Goal: Task Accomplishment & Management: Manage account settings

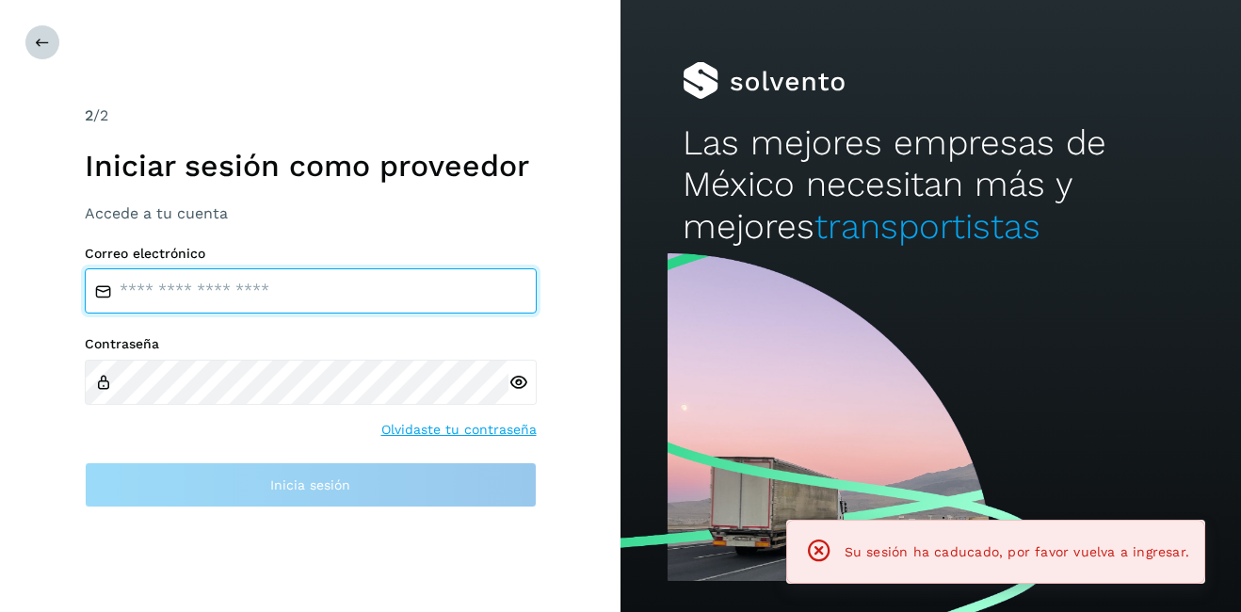
type input "**********"
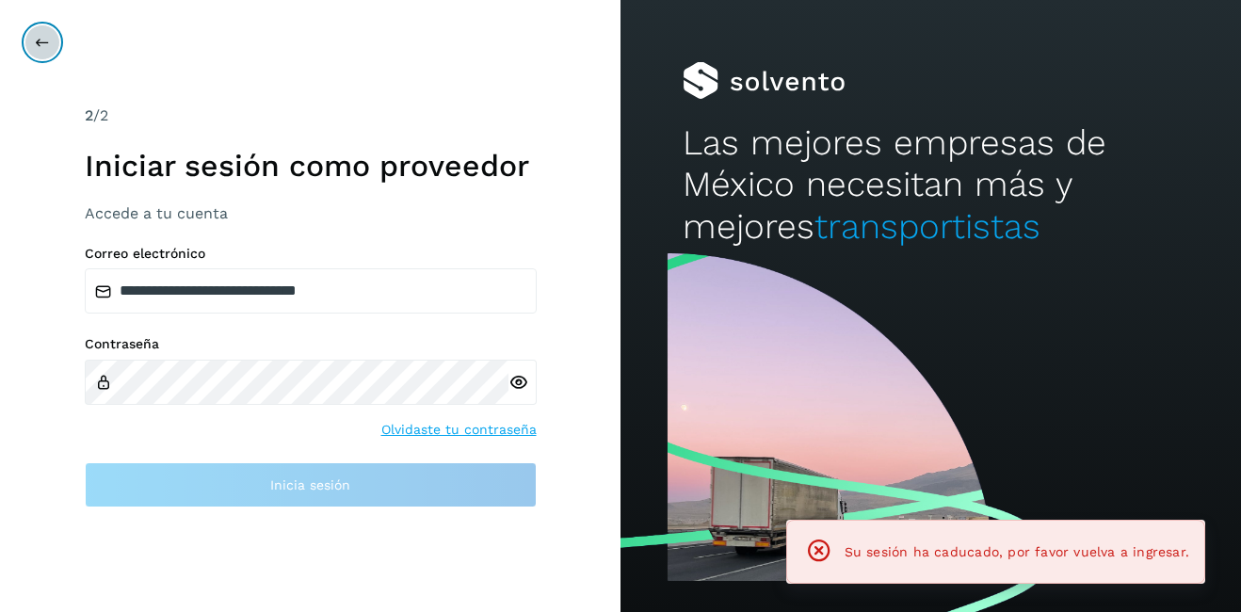
click at [47, 45] on icon at bounding box center [42, 42] width 15 height 15
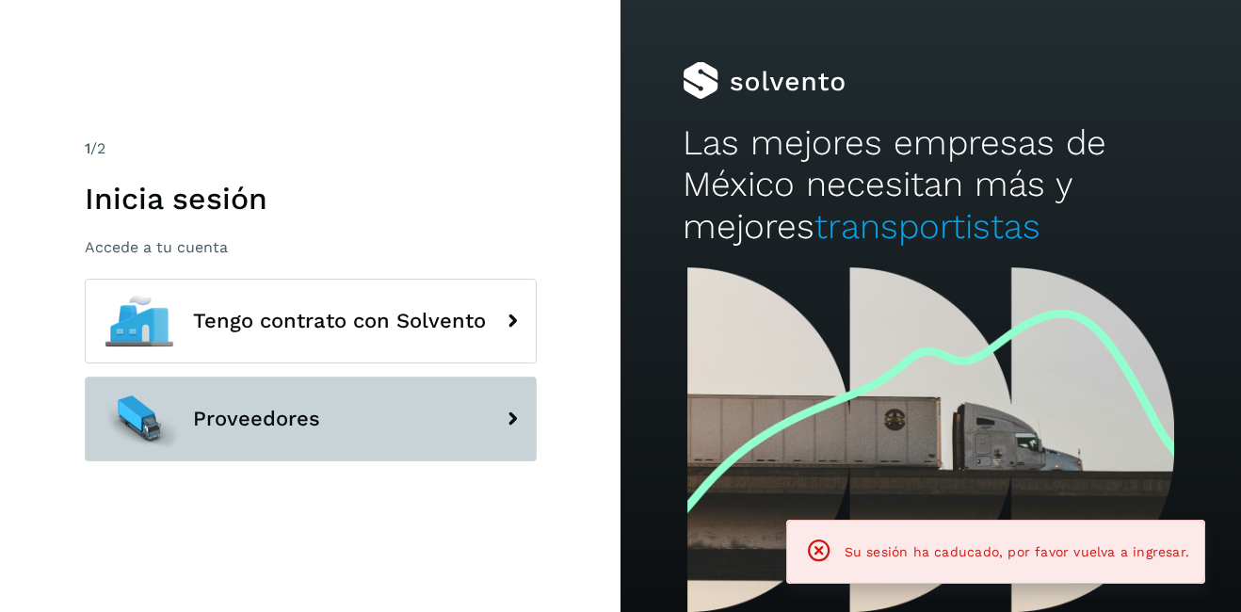
click at [208, 430] on button "Proveedores" at bounding box center [311, 419] width 452 height 85
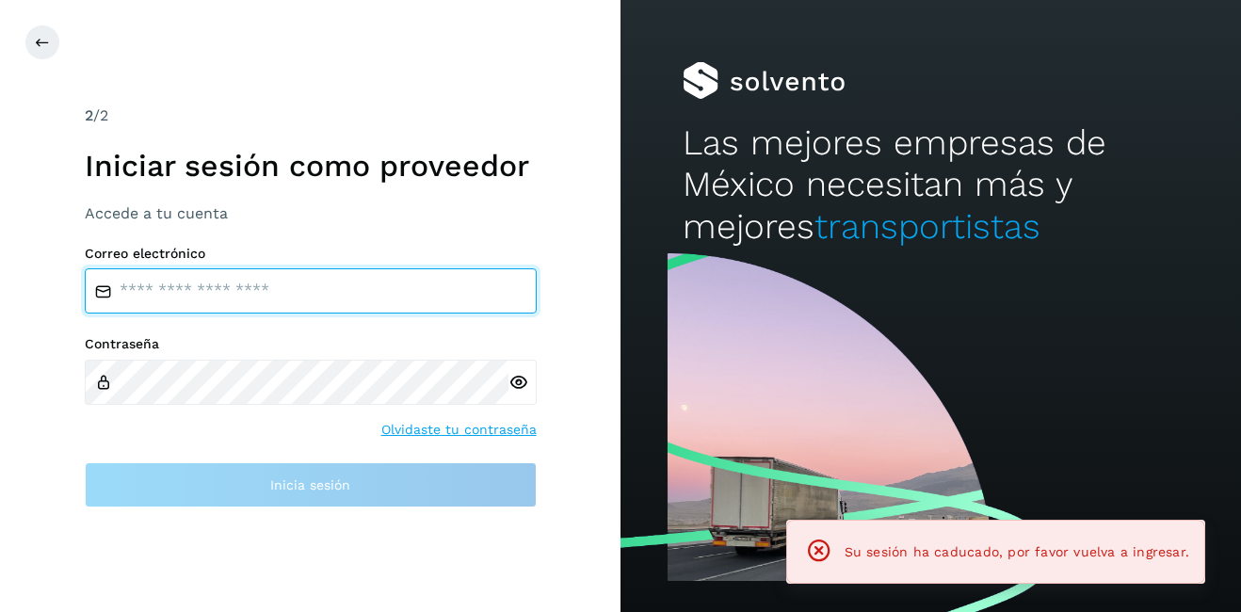
type input "**********"
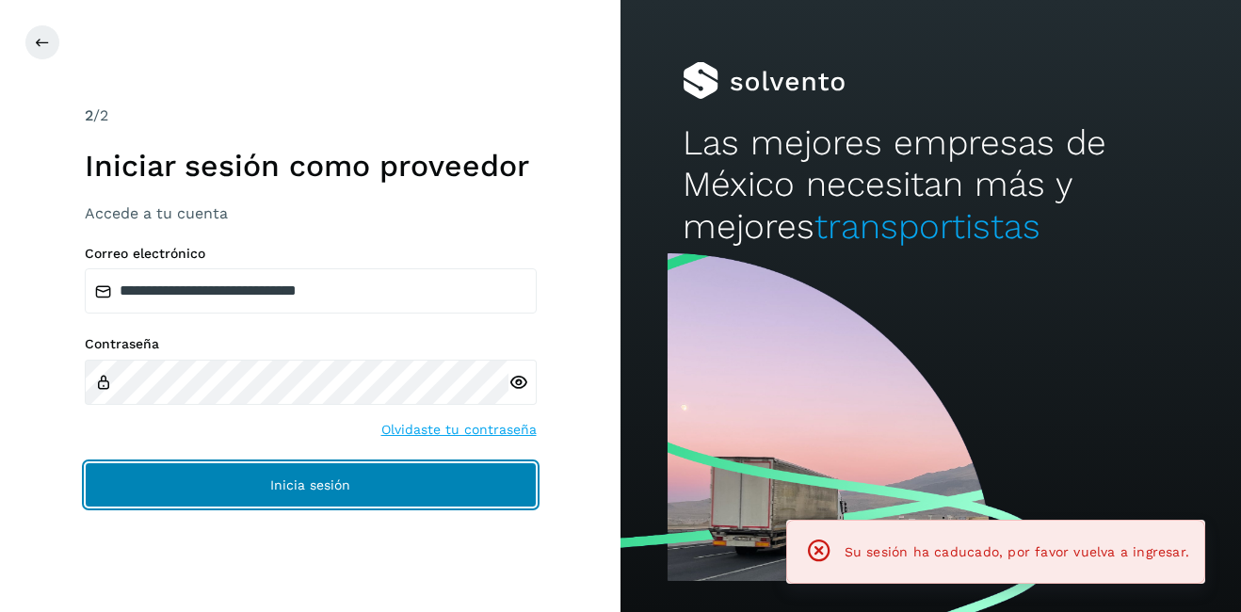
click at [236, 484] on button "Inicia sesión" at bounding box center [311, 484] width 452 height 45
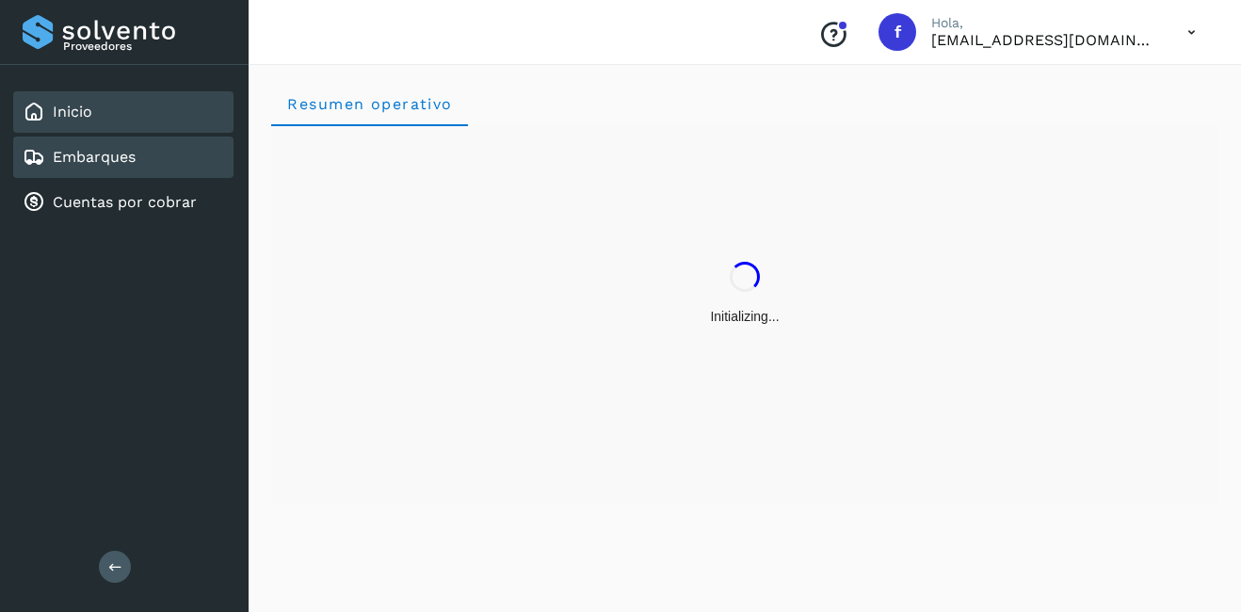
click at [109, 151] on link "Embarques" at bounding box center [94, 157] width 83 height 18
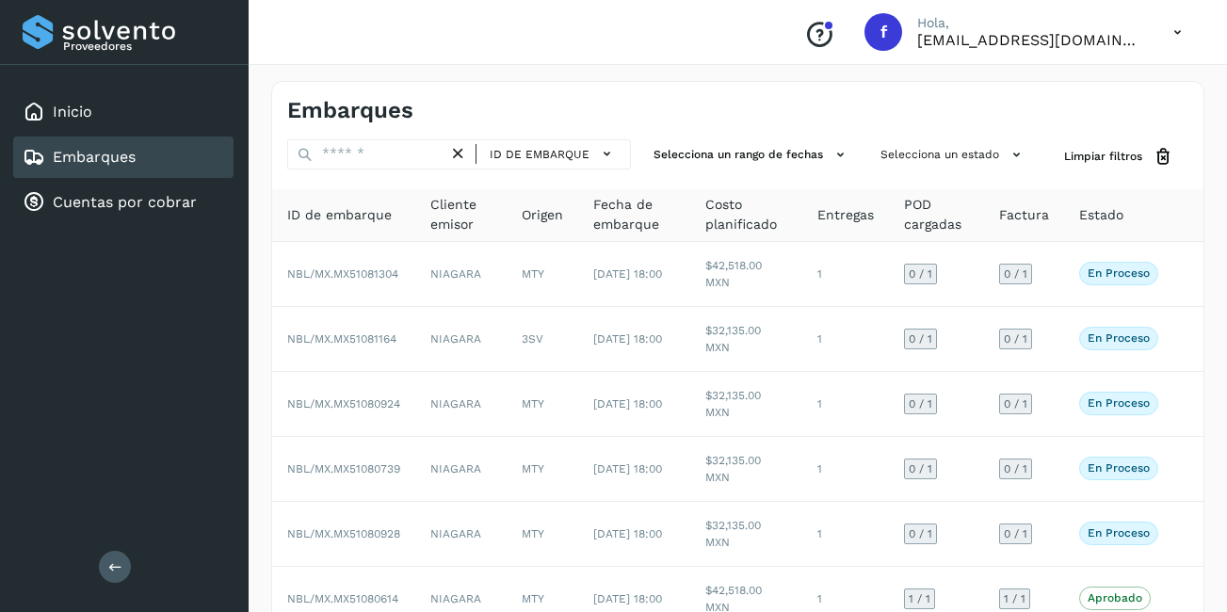
click at [343, 137] on div "Embarques ID de embarque Selecciona un rango de fechas Selecciona un estado Lim…" at bounding box center [737, 520] width 933 height 878
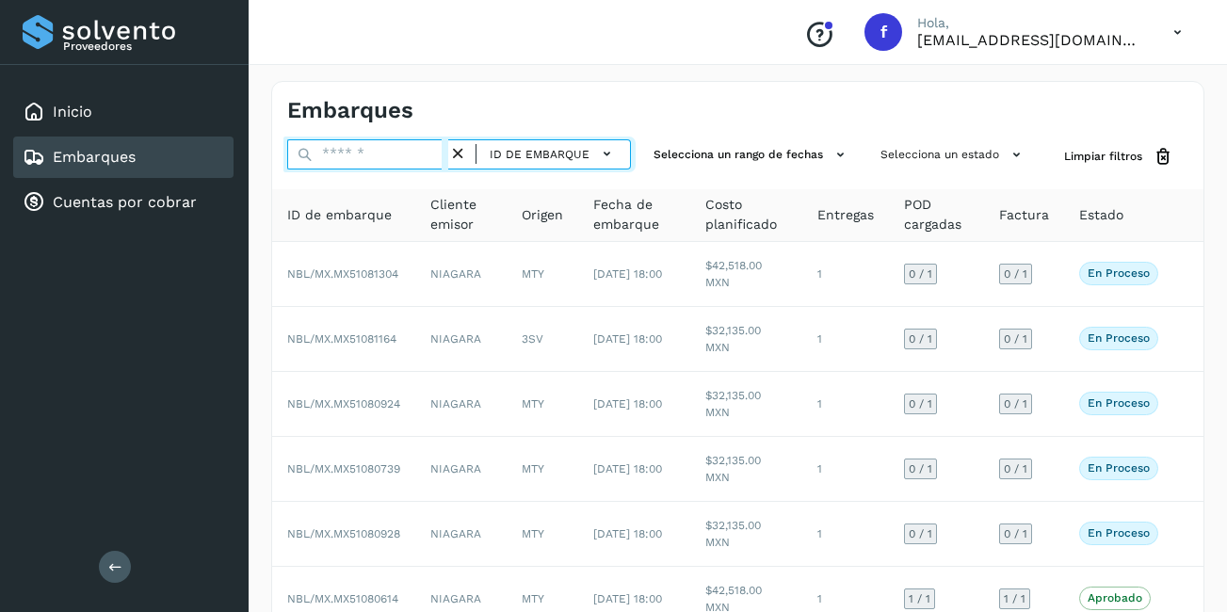
drag, startPoint x: 343, startPoint y: 137, endPoint x: 373, endPoint y: 149, distance: 32.2
click at [373, 149] on input "text" at bounding box center [367, 154] width 161 height 30
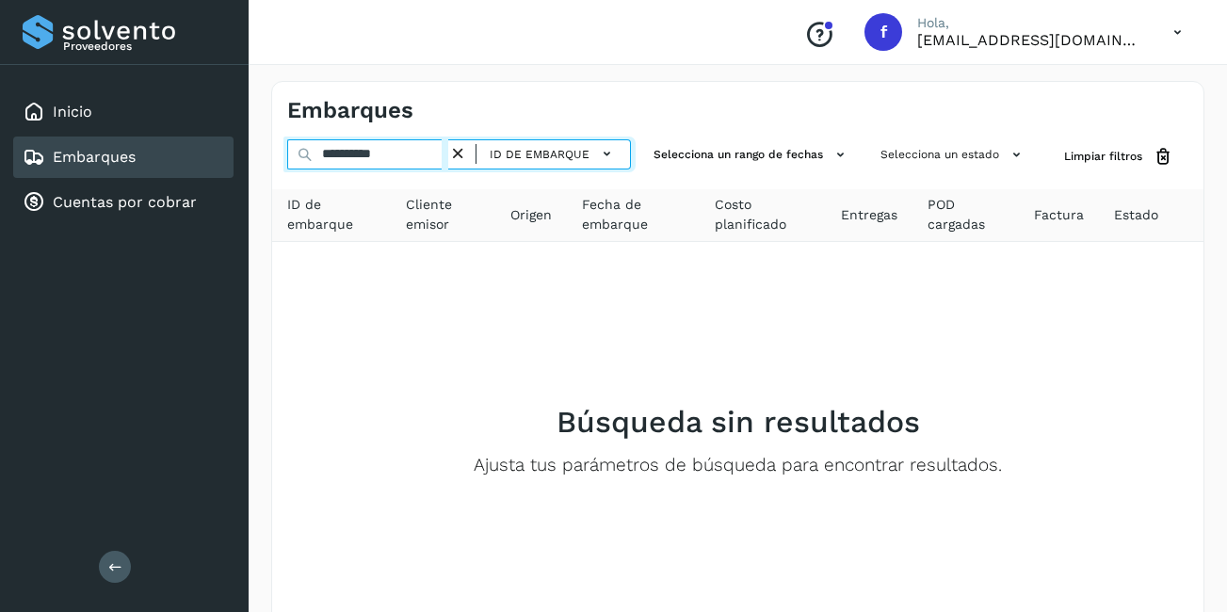
click at [342, 158] on input "**********" at bounding box center [367, 154] width 161 height 30
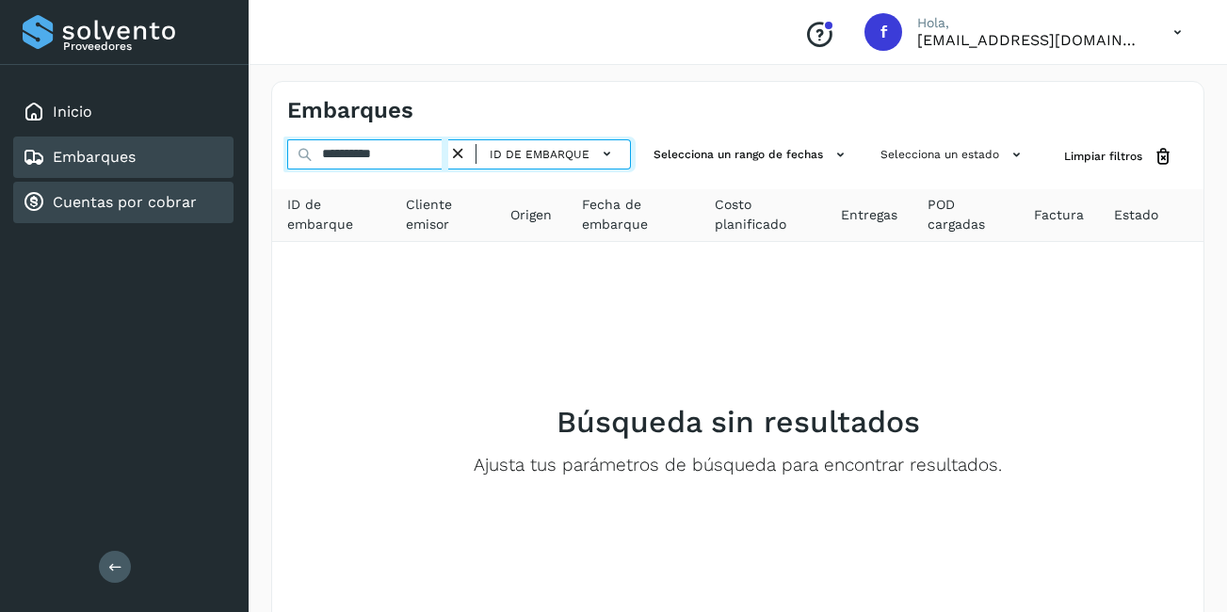
drag, startPoint x: 415, startPoint y: 155, endPoint x: 191, endPoint y: 188, distance: 226.5
click at [191, 188] on div "**********" at bounding box center [613, 365] width 1227 height 730
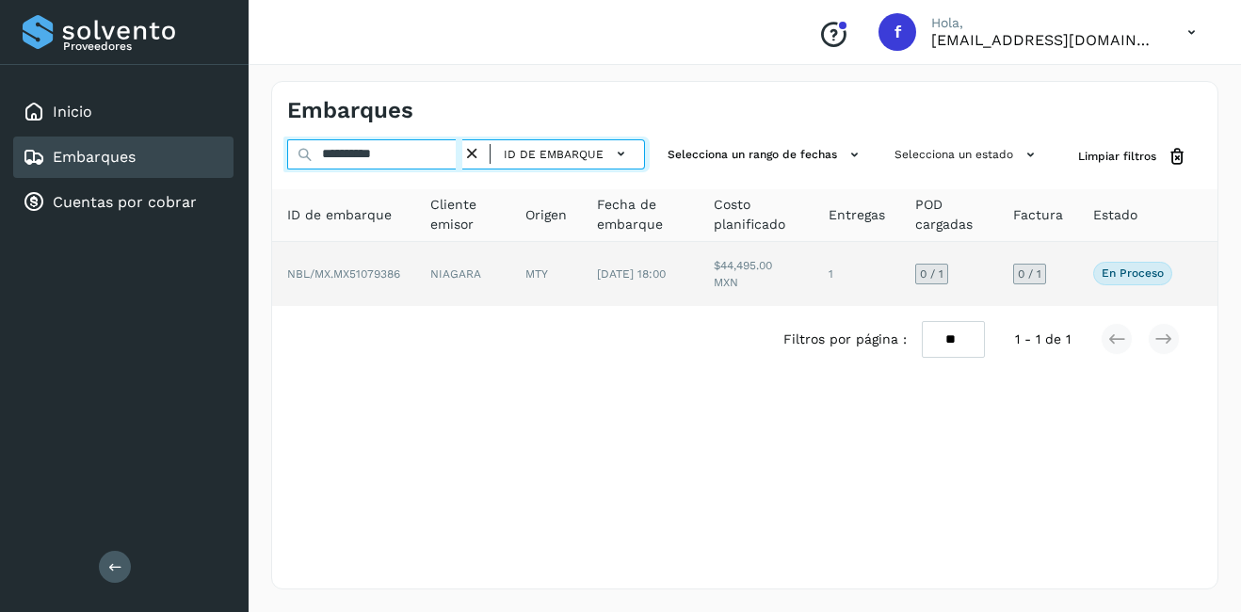
type input "**********"
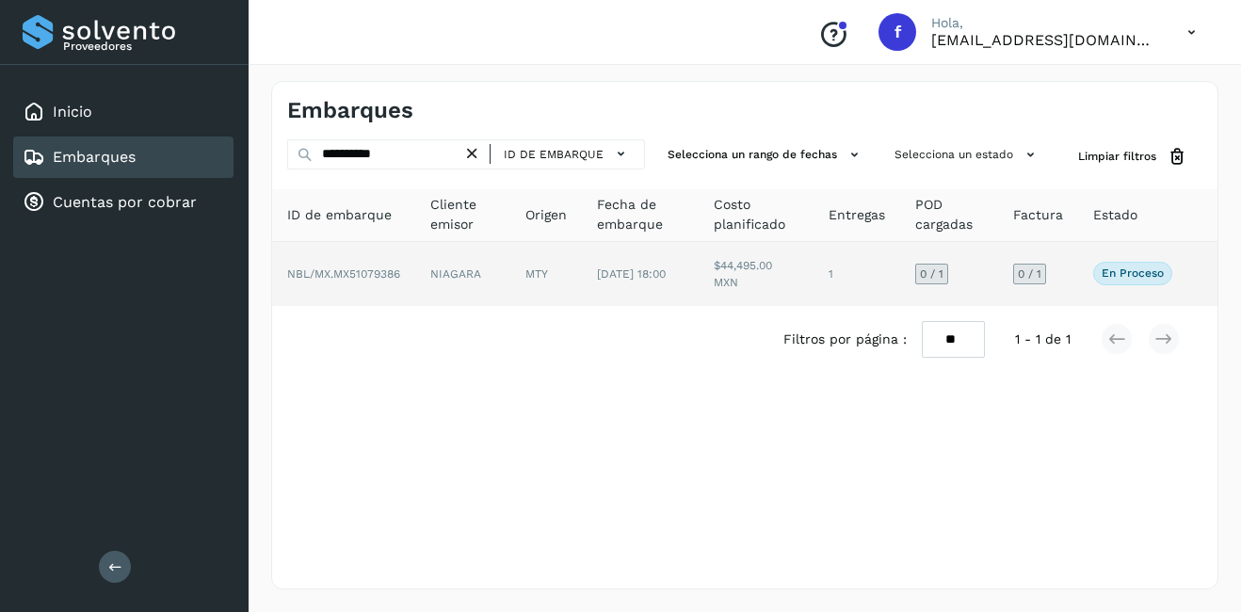
click at [582, 269] on td "[DATE] 18:00" at bounding box center [640, 274] width 117 height 64
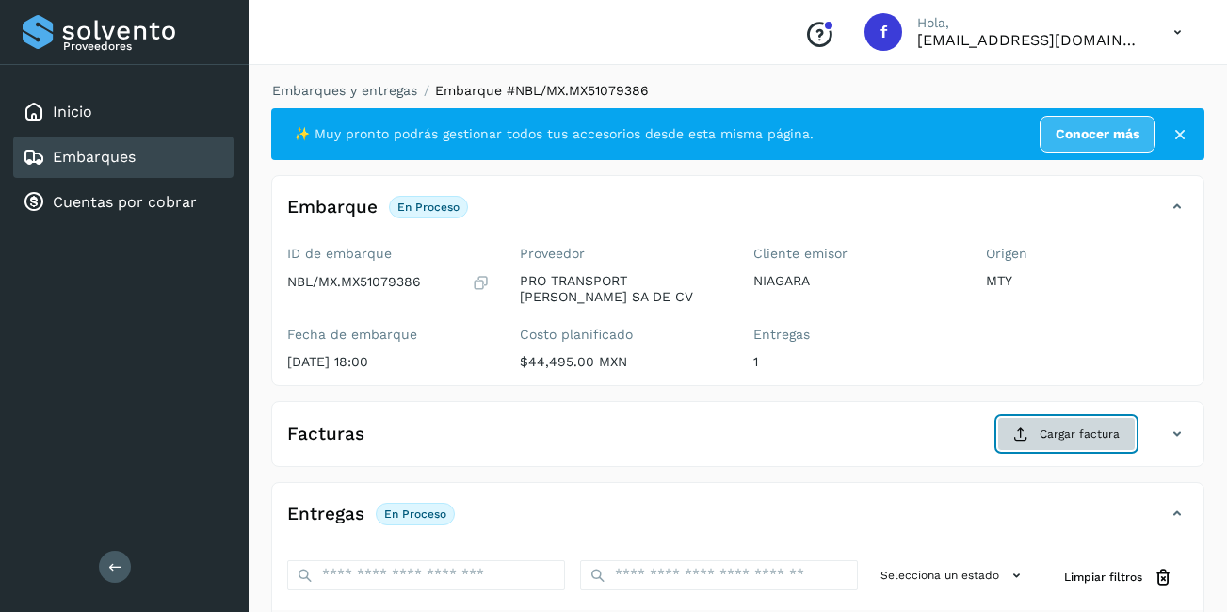
click at [1109, 434] on span "Cargar factura" at bounding box center [1080, 434] width 80 height 17
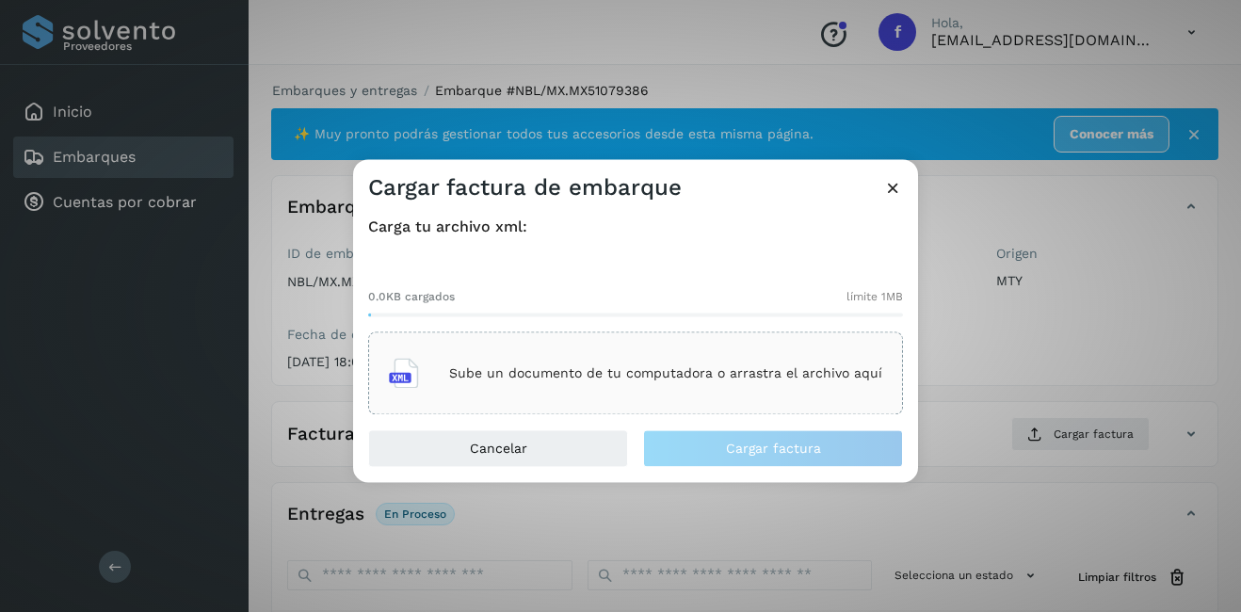
click at [558, 358] on div "Sube un documento de tu computadora o arrastra el archivo aquí" at bounding box center [635, 373] width 493 height 51
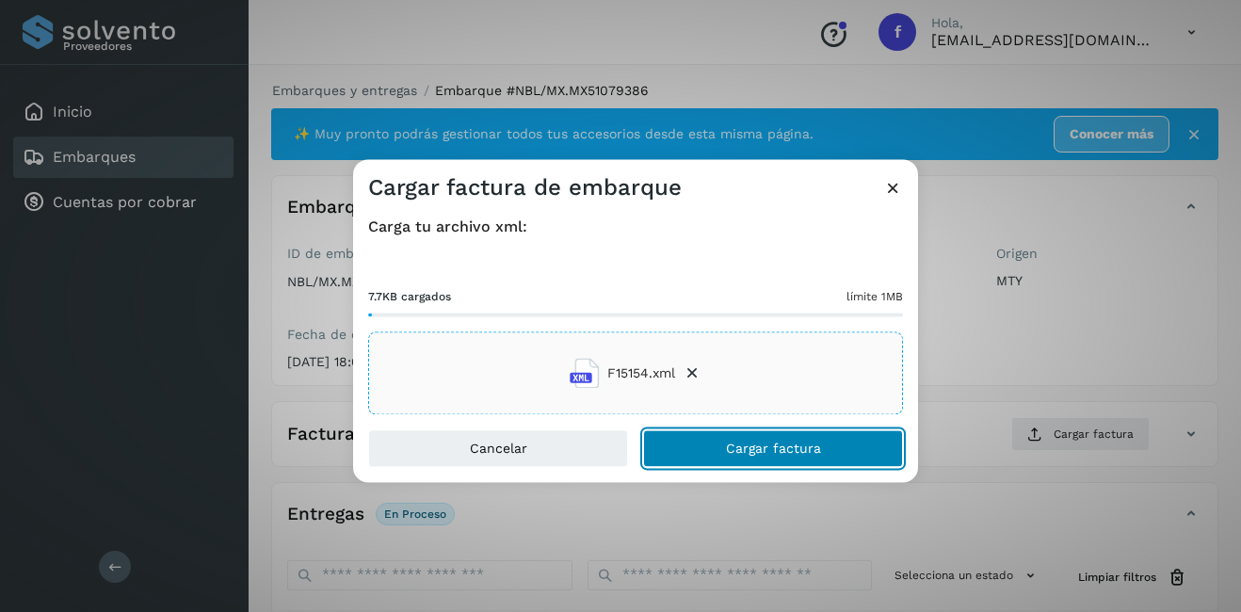
drag, startPoint x: 782, startPoint y: 457, endPoint x: 806, endPoint y: 464, distance: 24.7
click at [781, 457] on button "Cargar factura" at bounding box center [773, 449] width 260 height 38
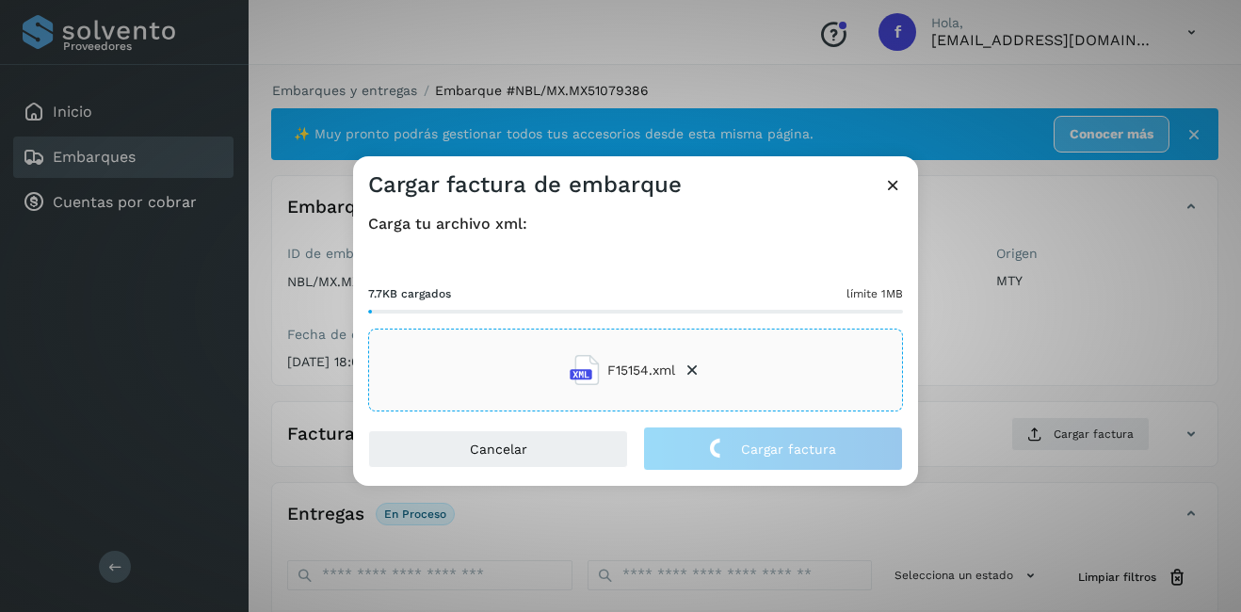
drag, startPoint x: 1042, startPoint y: 364, endPoint x: 992, endPoint y: 362, distance: 50.9
click at [1041, 363] on div "Cargar factura de embarque Carga tu archivo xml: 7.7KB cargados límite 1MB F151…" at bounding box center [620, 306] width 1241 height 612
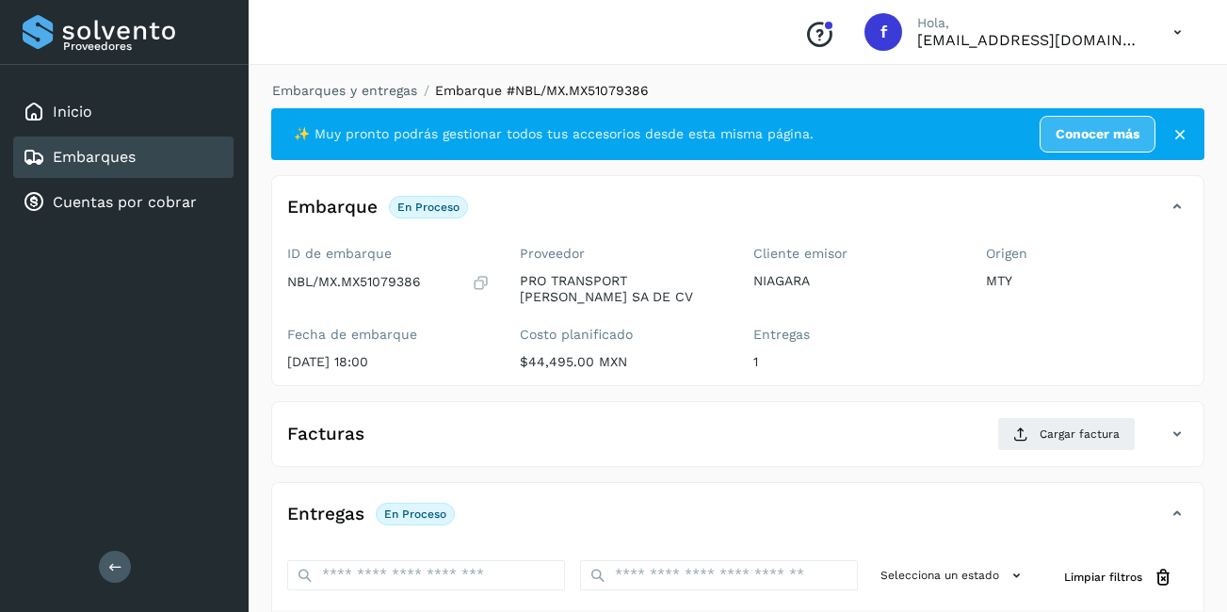
scroll to position [298, 0]
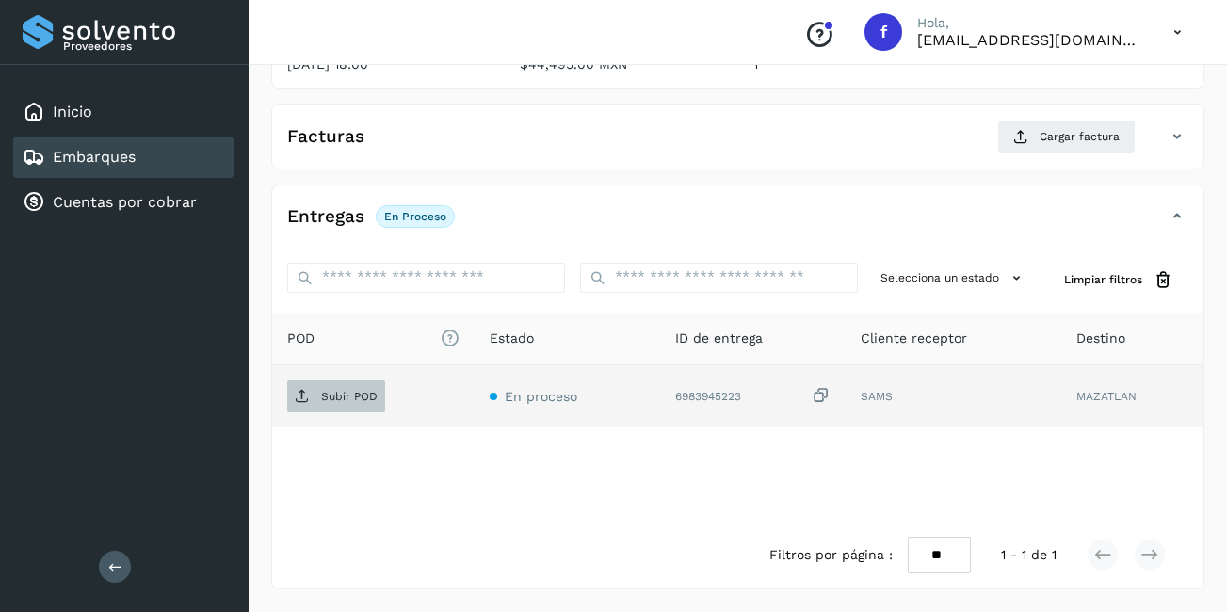
click at [320, 395] on span "Subir POD" at bounding box center [336, 396] width 98 height 30
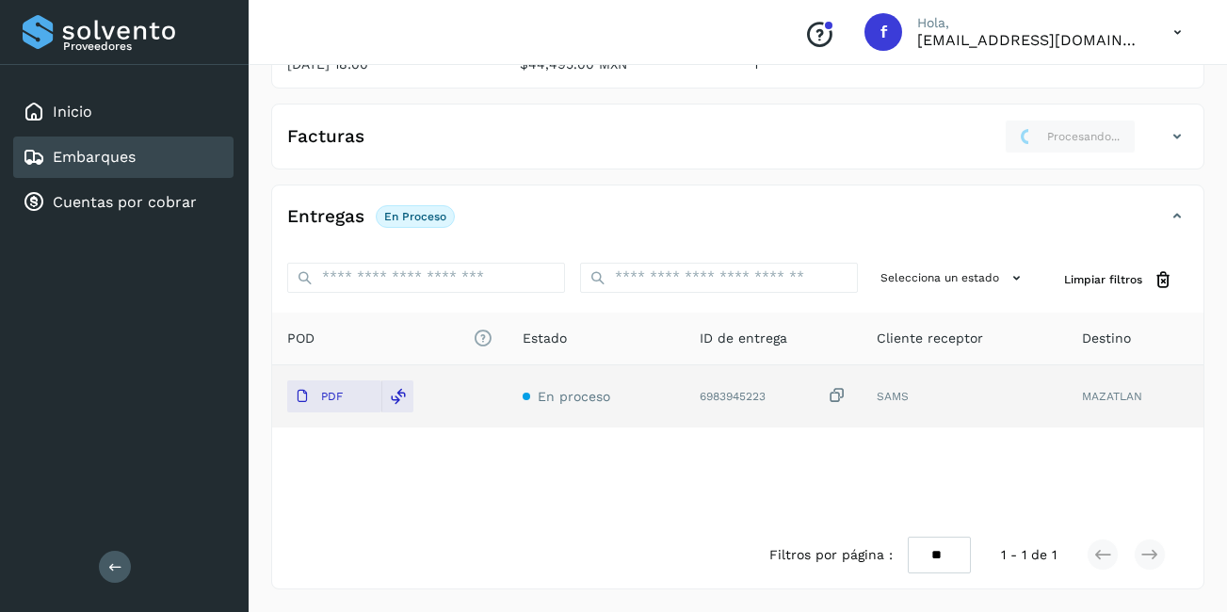
scroll to position [0, 0]
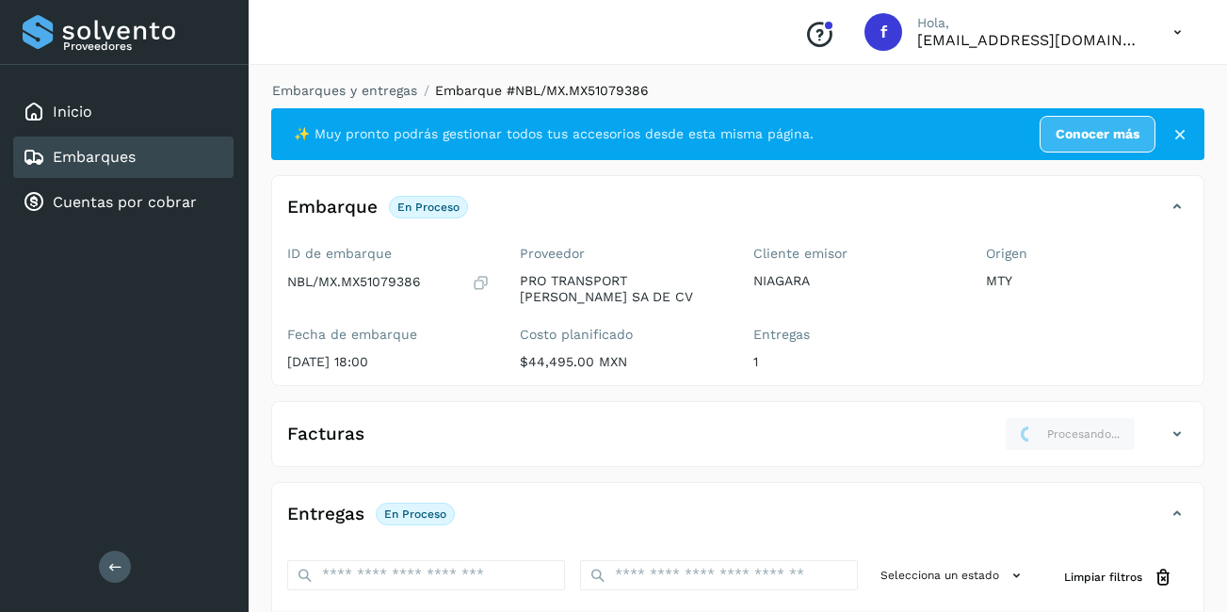
click at [177, 163] on div "Embarques" at bounding box center [123, 157] width 220 height 41
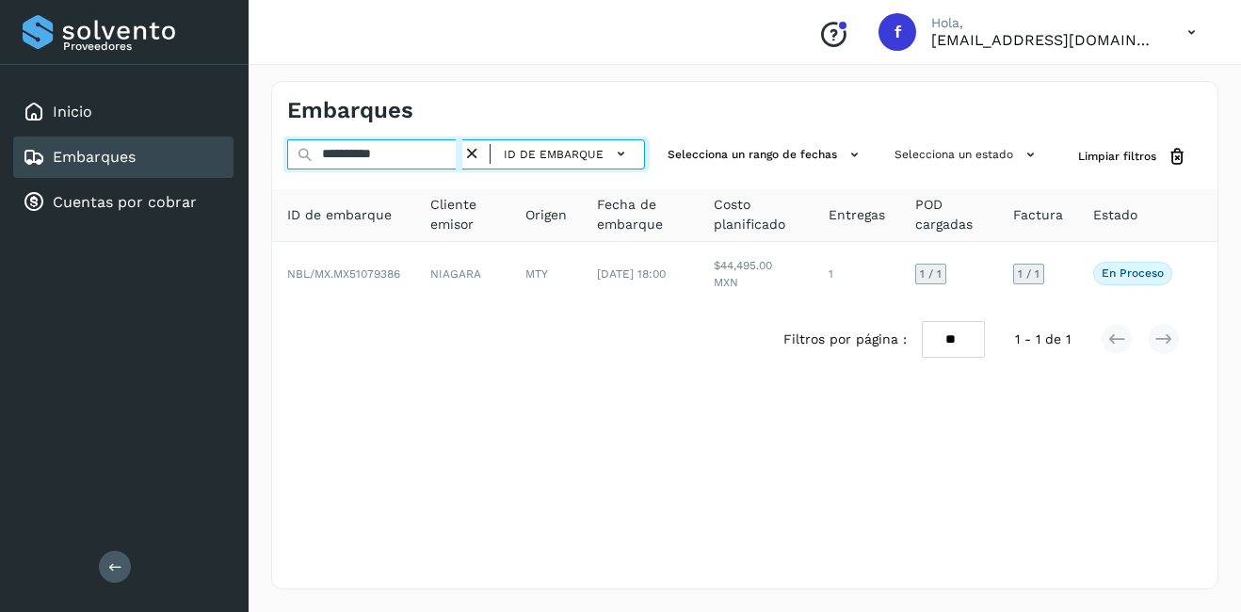
drag, startPoint x: 416, startPoint y: 158, endPoint x: 346, endPoint y: 183, distance: 74.7
click at [344, 182] on div "**********" at bounding box center [744, 256] width 945 height 234
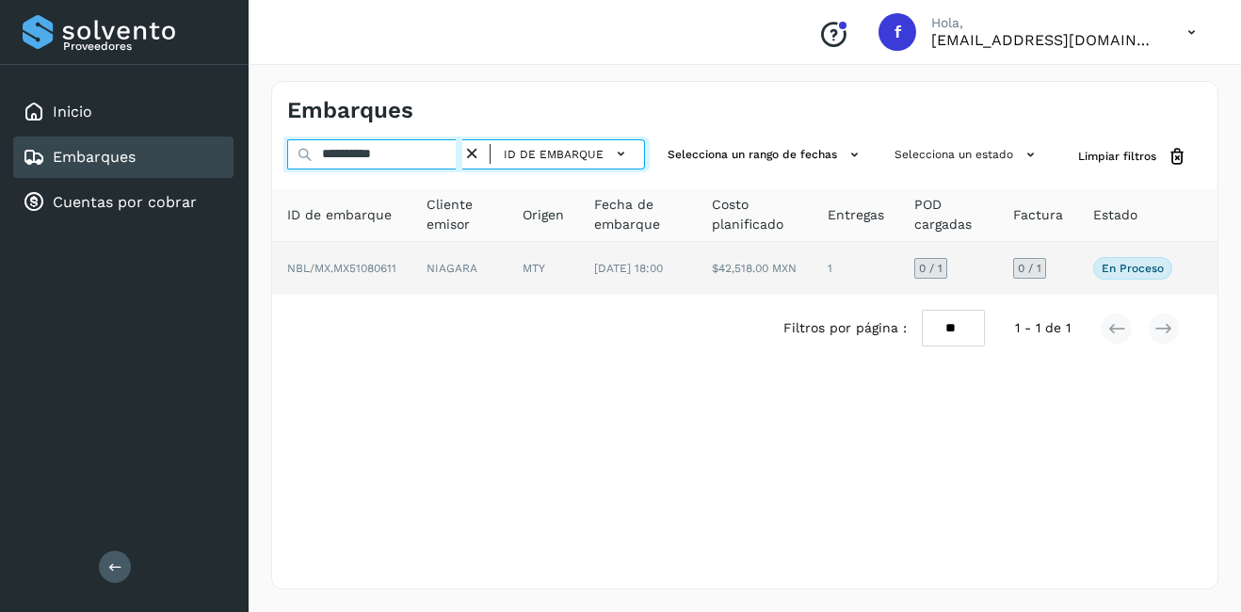
type input "**********"
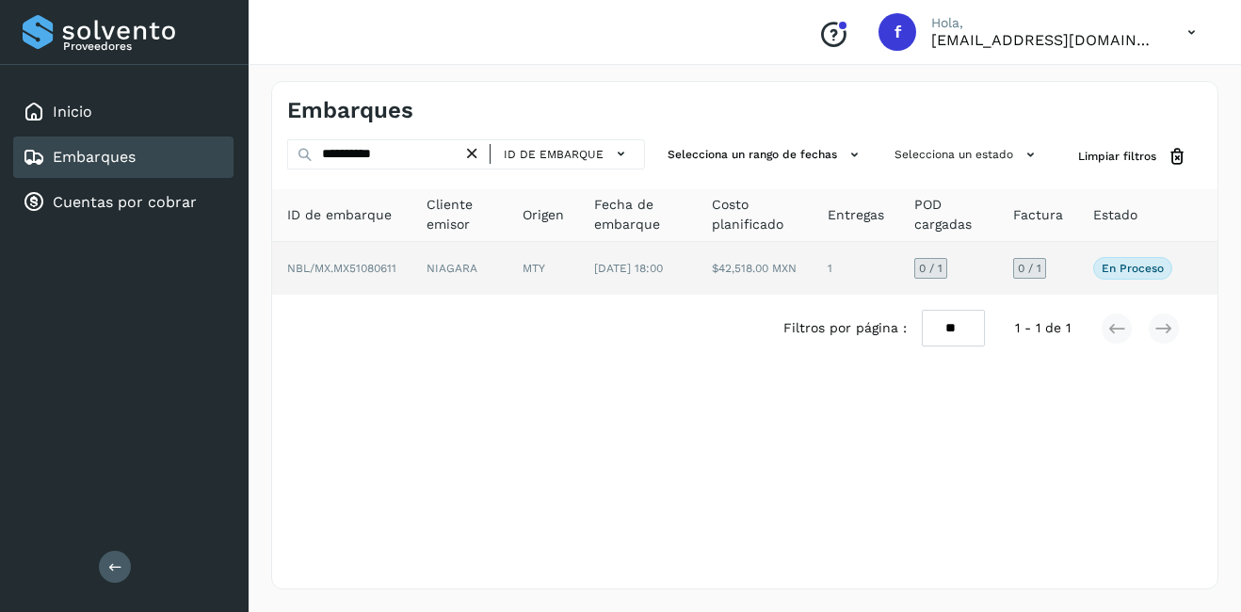
click at [483, 267] on td "NIAGARA" at bounding box center [459, 268] width 96 height 53
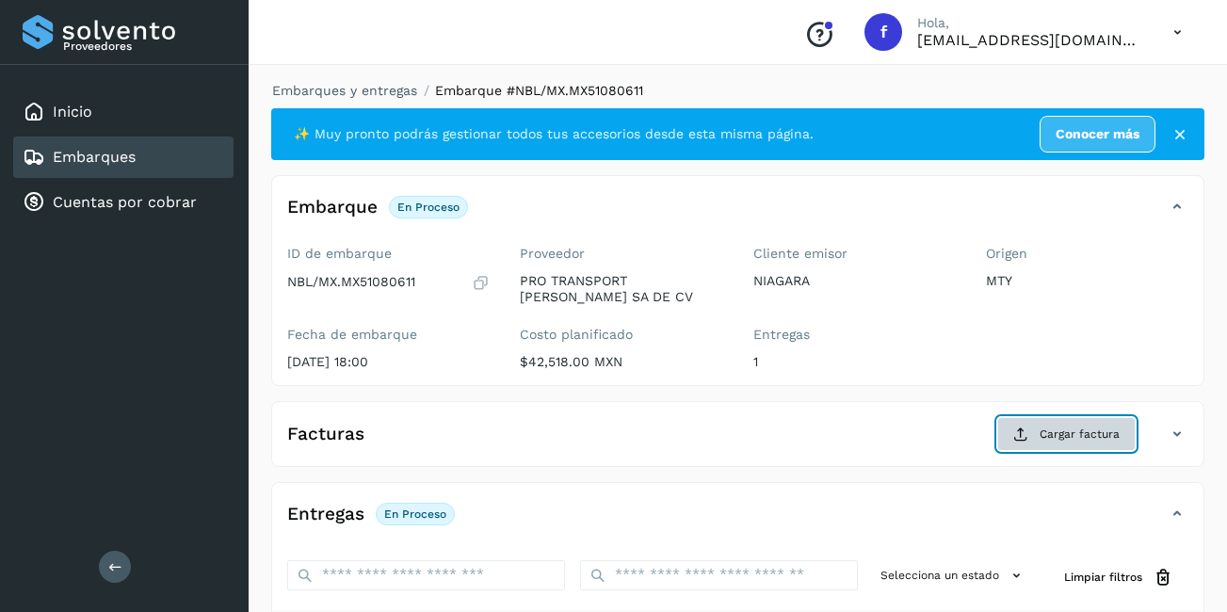
click at [1054, 423] on button "Cargar factura" at bounding box center [1066, 434] width 138 height 34
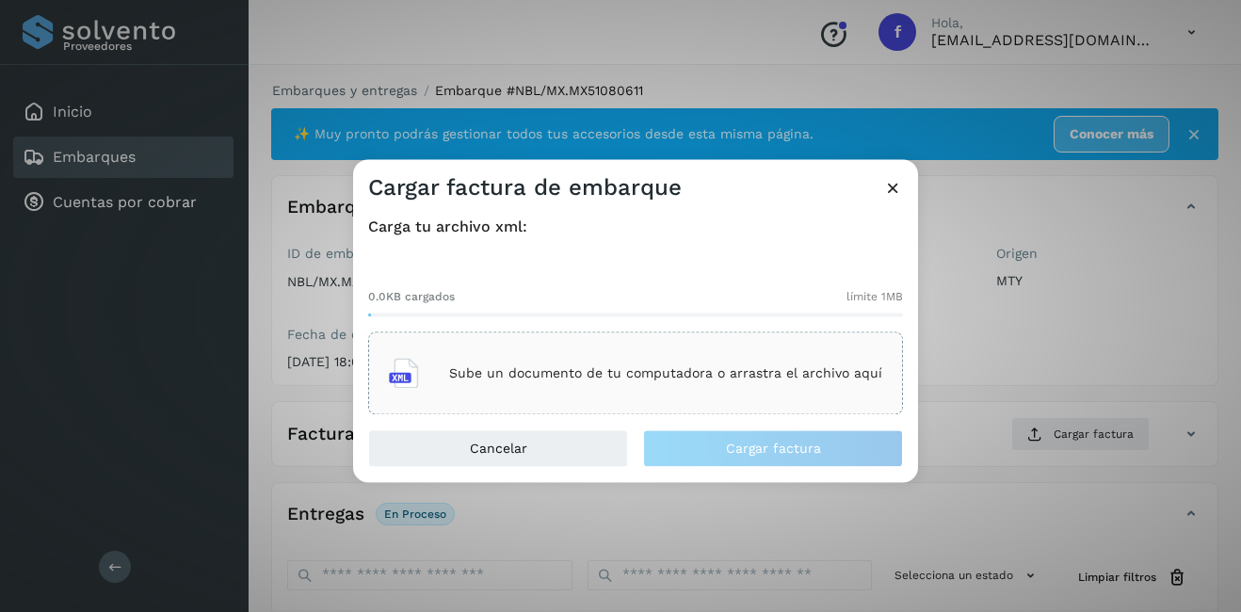
click at [592, 368] on p "Sube un documento de tu computadora o arrastra el archivo aquí" at bounding box center [665, 373] width 433 height 16
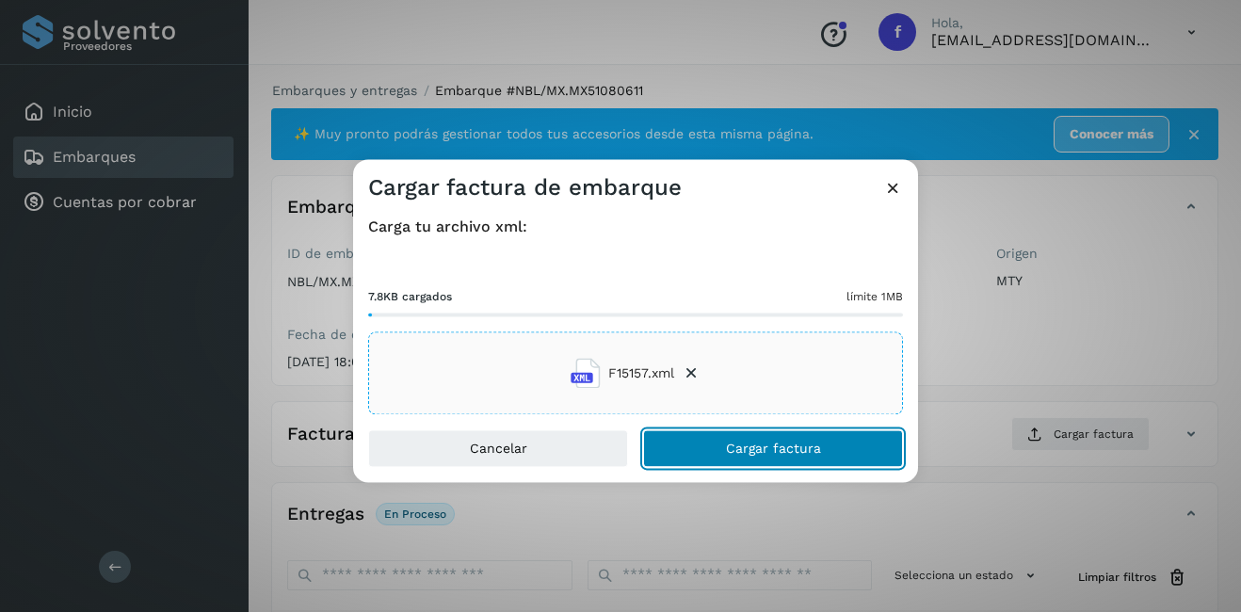
click at [741, 453] on span "Cargar factura" at bounding box center [773, 449] width 95 height 13
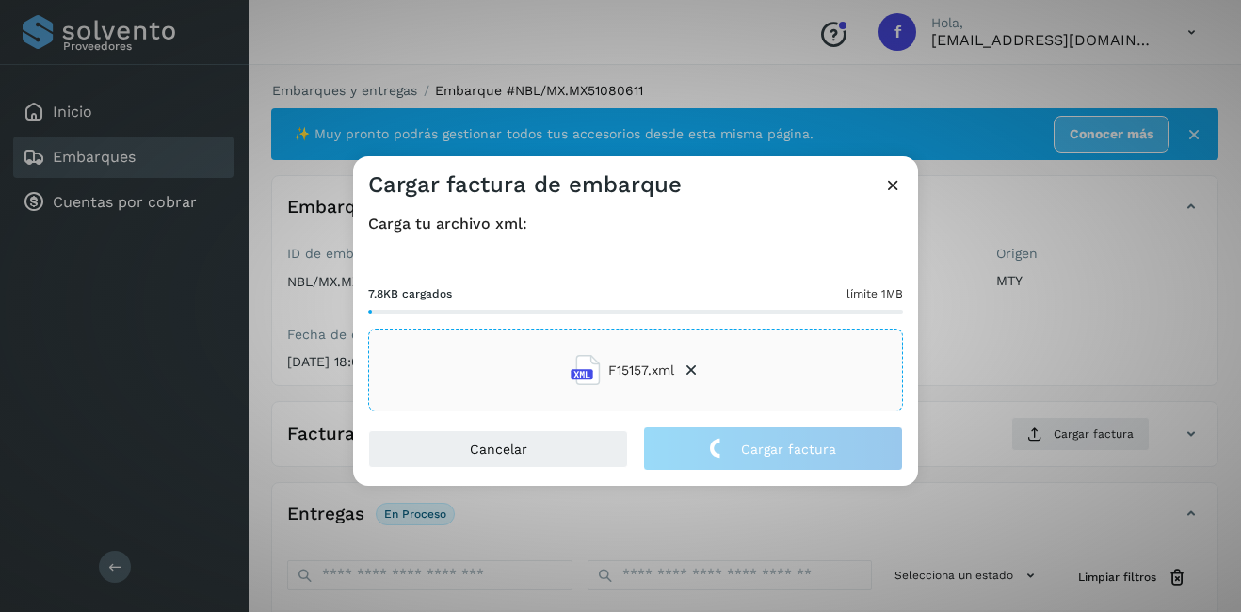
click at [1070, 338] on div "Cargar factura de embarque Carga tu archivo xml: 7.8KB cargados límite 1MB F151…" at bounding box center [620, 306] width 1241 height 612
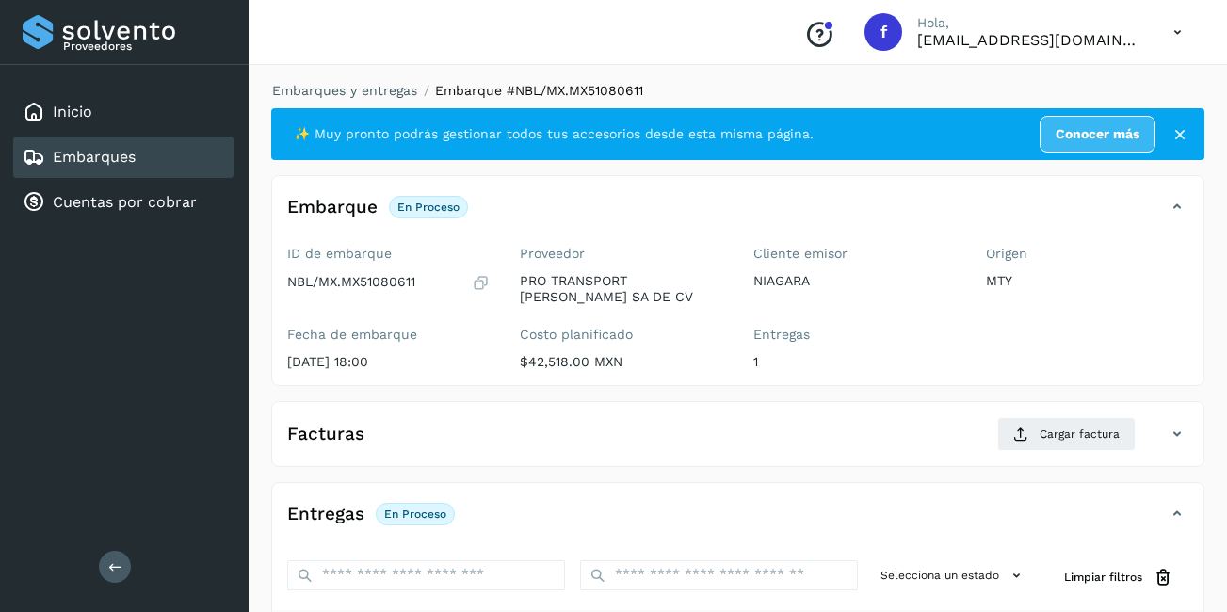
scroll to position [298, 0]
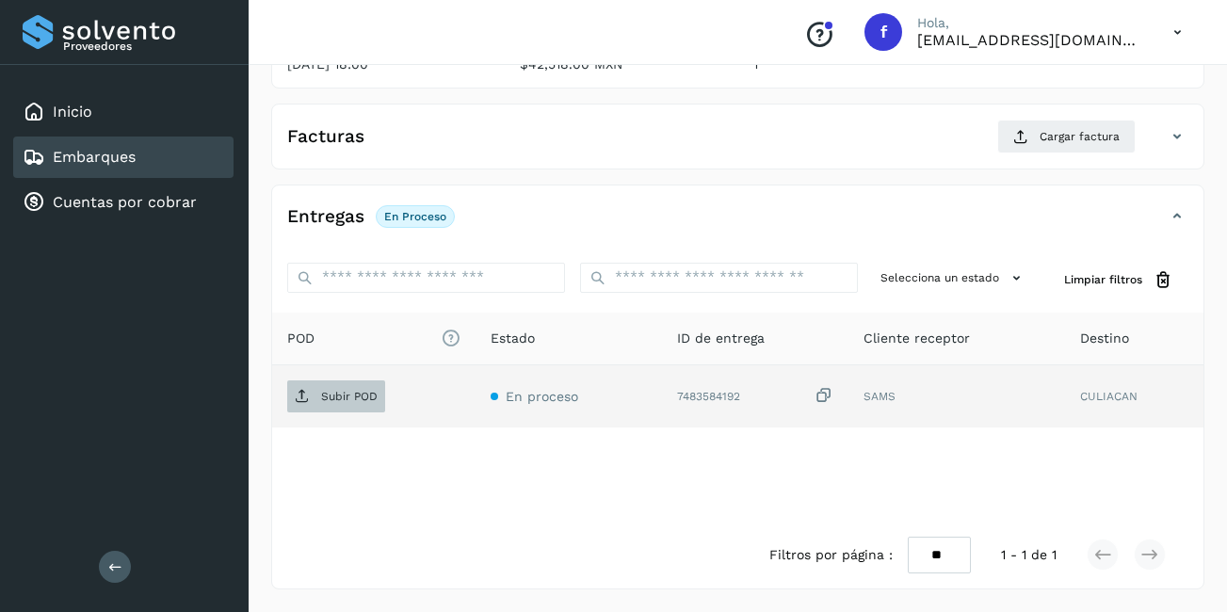
click at [379, 396] on span "Subir POD" at bounding box center [336, 396] width 98 height 30
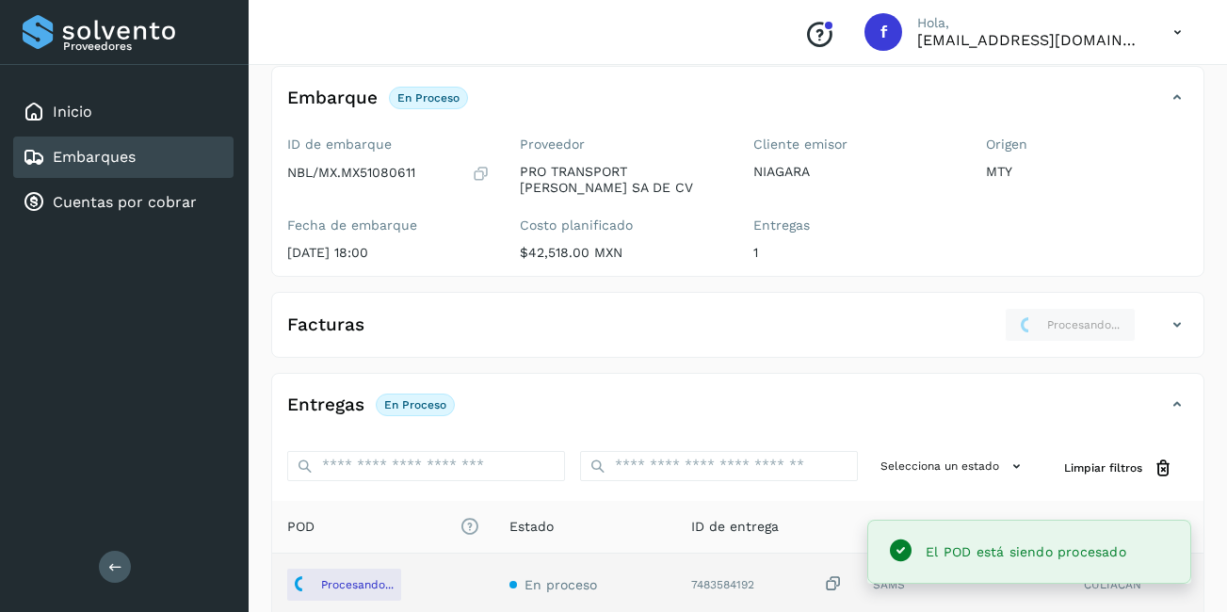
scroll to position [15, 0]
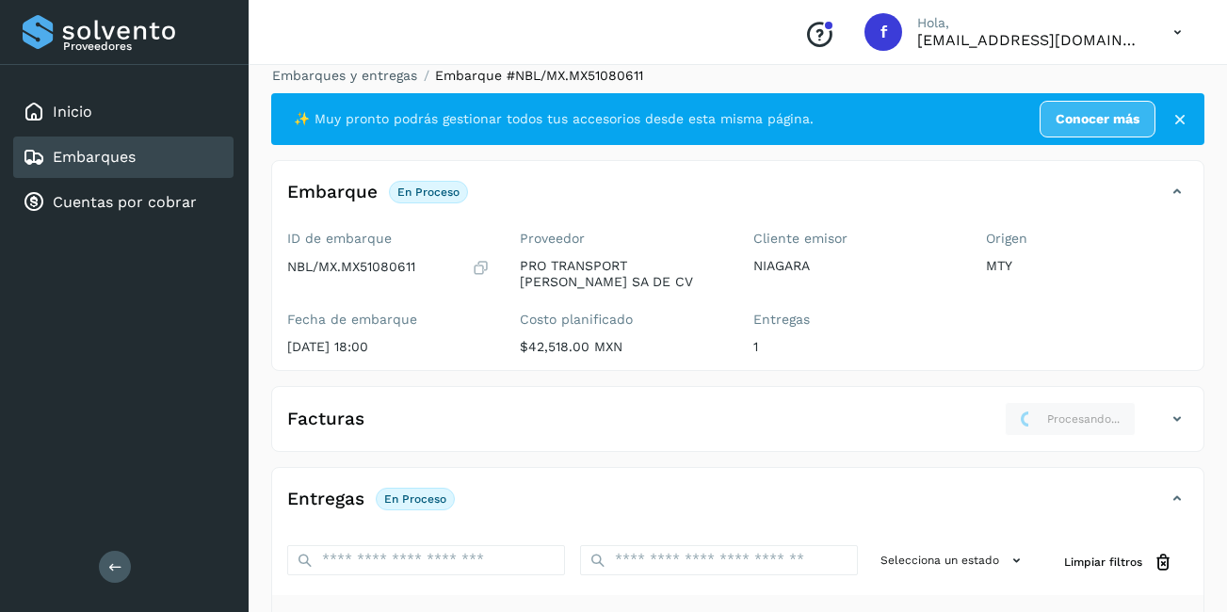
click at [669, 70] on ol "Embarques y entregas Embarque #NBL/MX.MX51080611" at bounding box center [732, 76] width 944 height 20
click at [165, 161] on div "Embarques" at bounding box center [123, 157] width 220 height 41
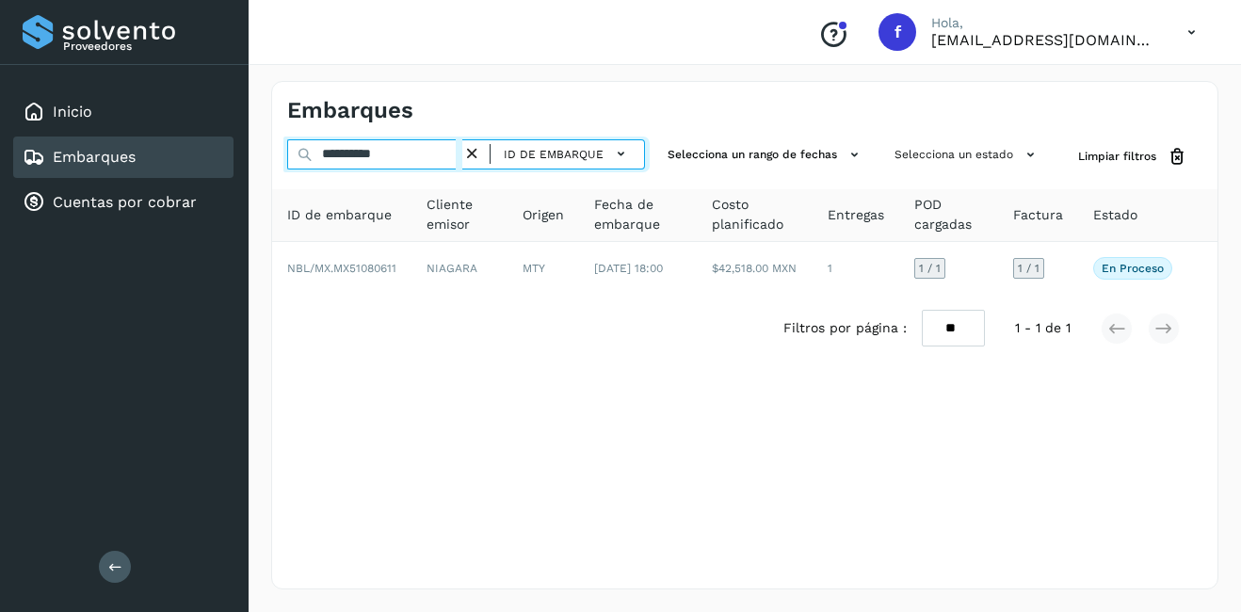
drag, startPoint x: 416, startPoint y: 159, endPoint x: 340, endPoint y: 171, distance: 77.2
click at [340, 171] on div "**********" at bounding box center [466, 156] width 358 height 35
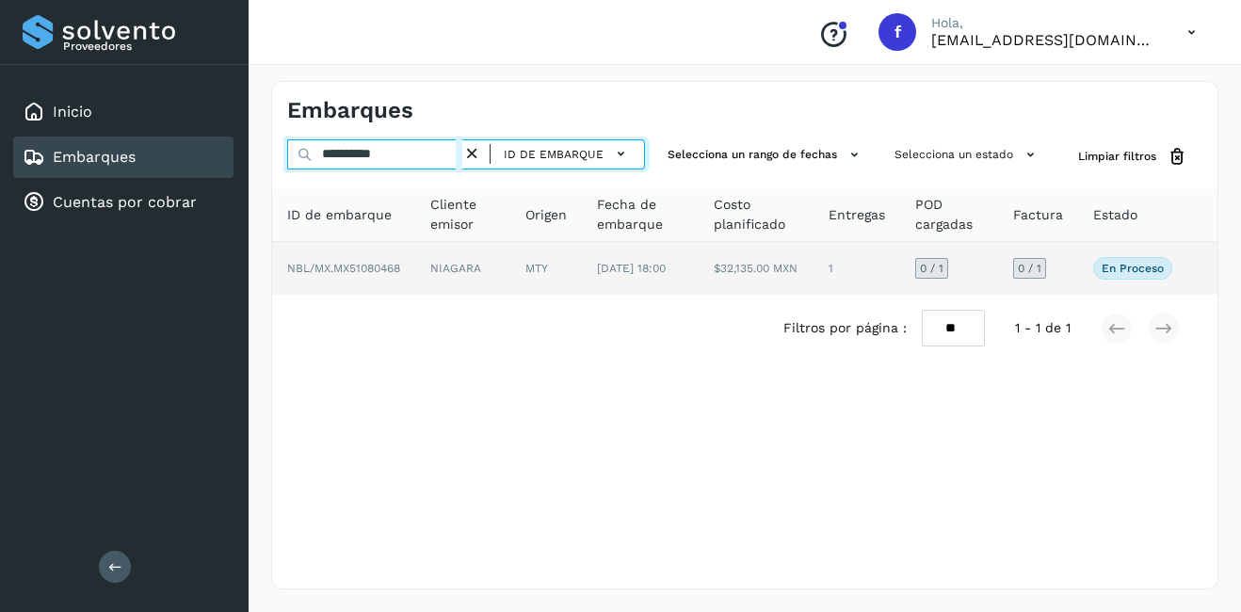
type input "**********"
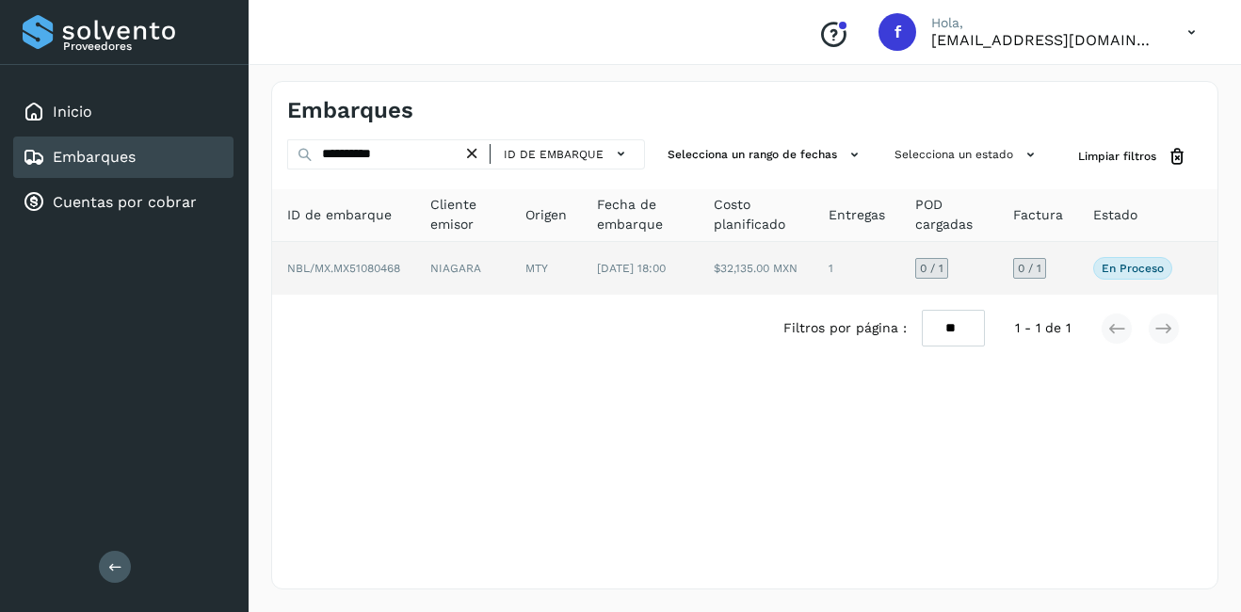
click at [513, 277] on td "MTY" at bounding box center [546, 268] width 72 height 53
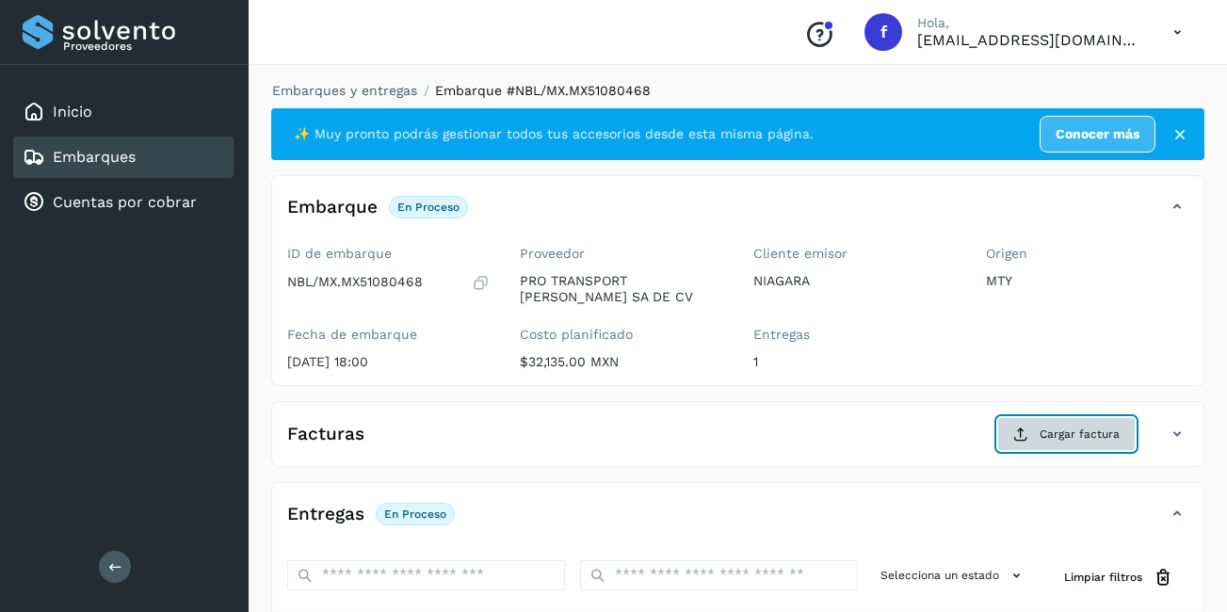
click at [1045, 423] on button "Cargar factura" at bounding box center [1066, 434] width 138 height 34
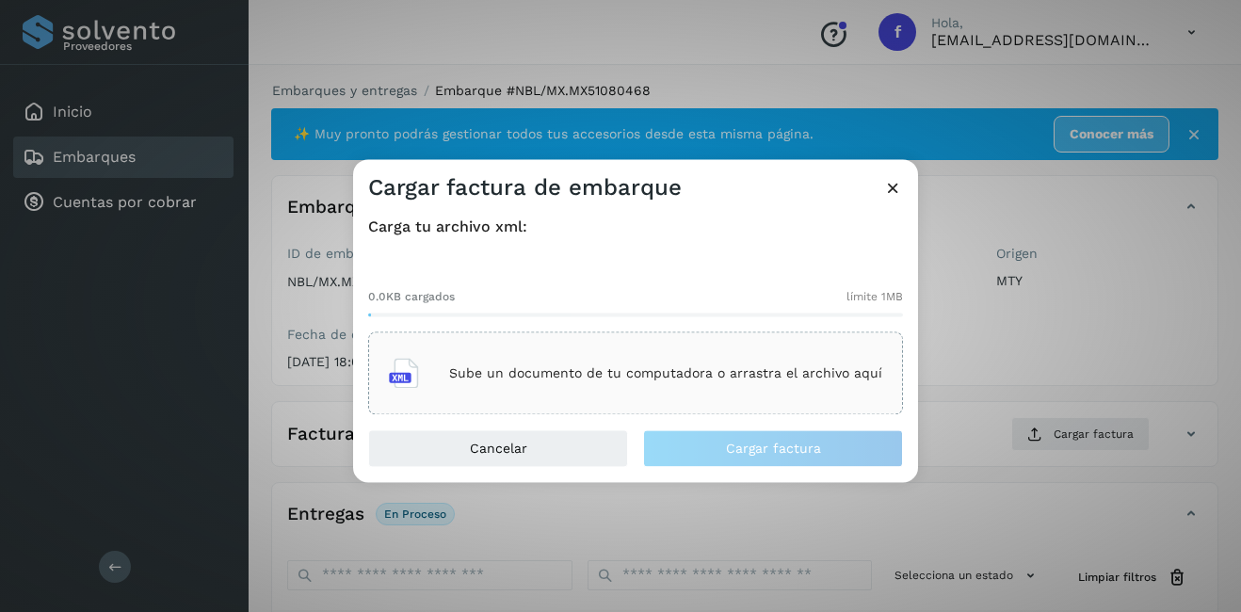
click at [655, 355] on div "Sube un documento de tu computadora o arrastra el archivo aquí" at bounding box center [635, 373] width 493 height 51
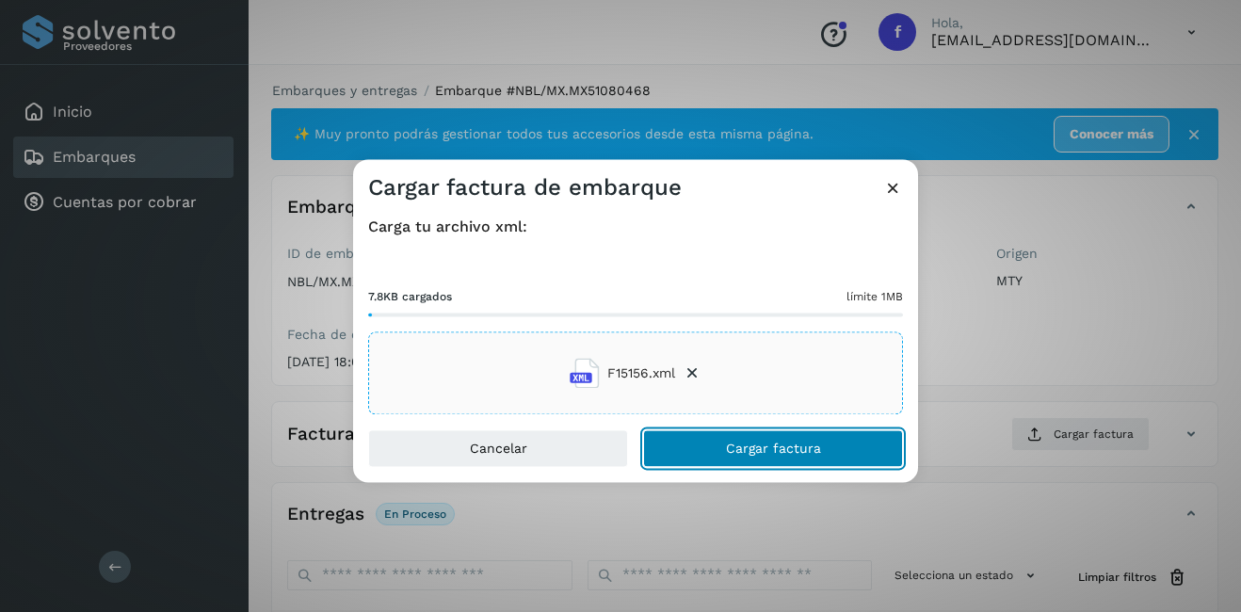
click at [777, 446] on span "Cargar factura" at bounding box center [773, 449] width 95 height 13
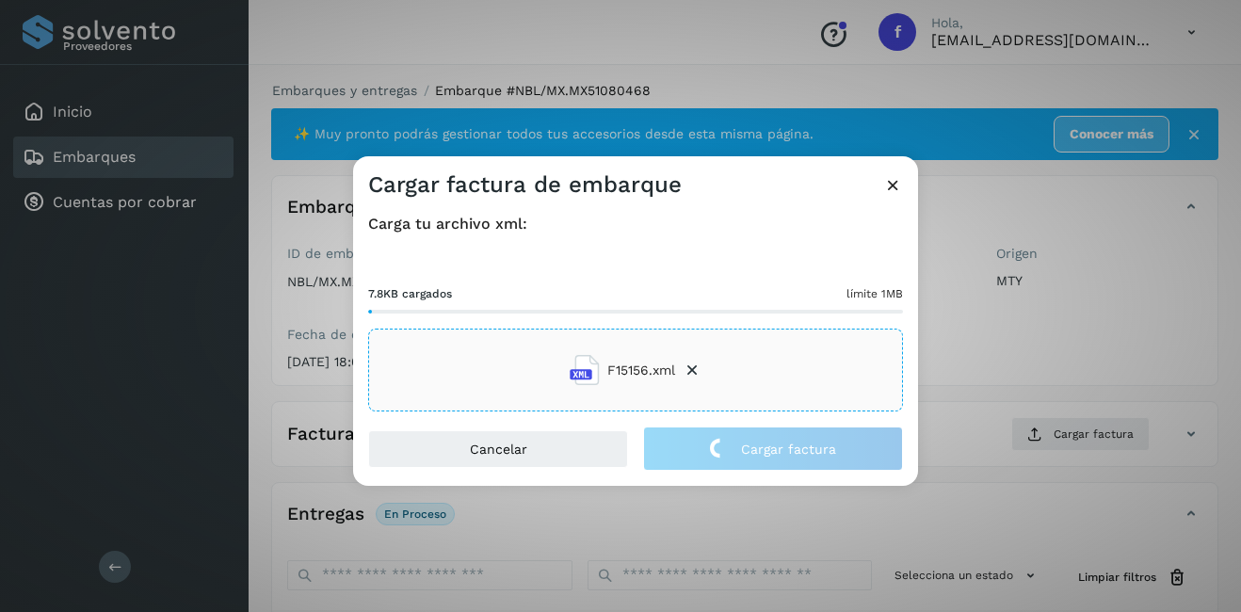
click at [1001, 411] on div "Cargar factura de embarque Carga tu archivo xml: 7.8KB cargados límite 1MB F151…" at bounding box center [620, 306] width 1241 height 612
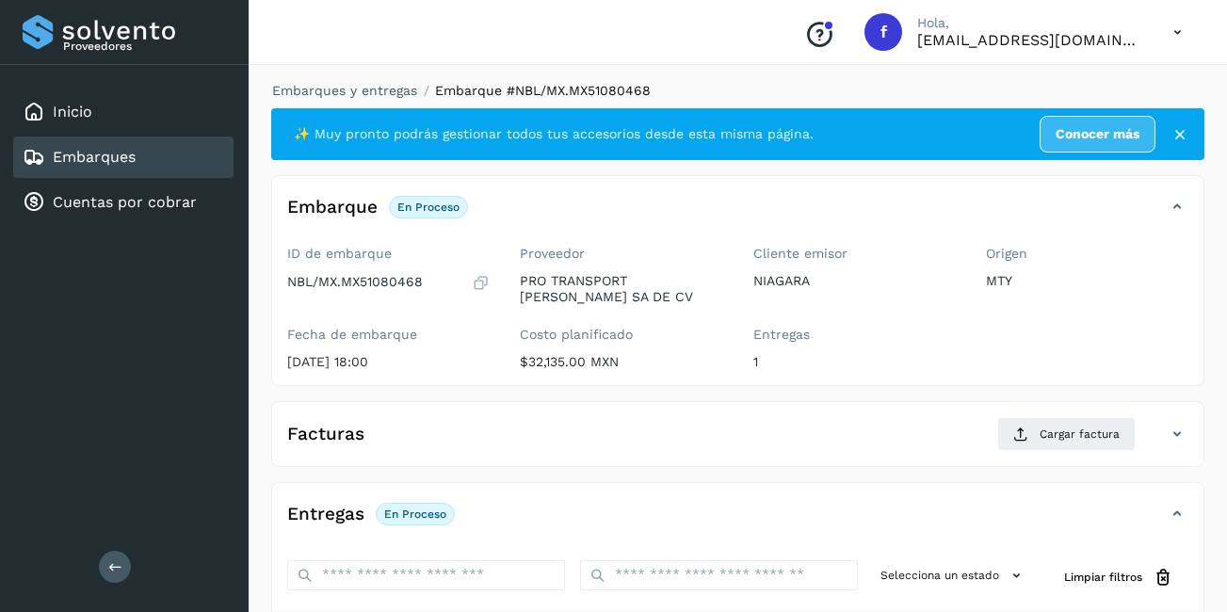
scroll to position [298, 0]
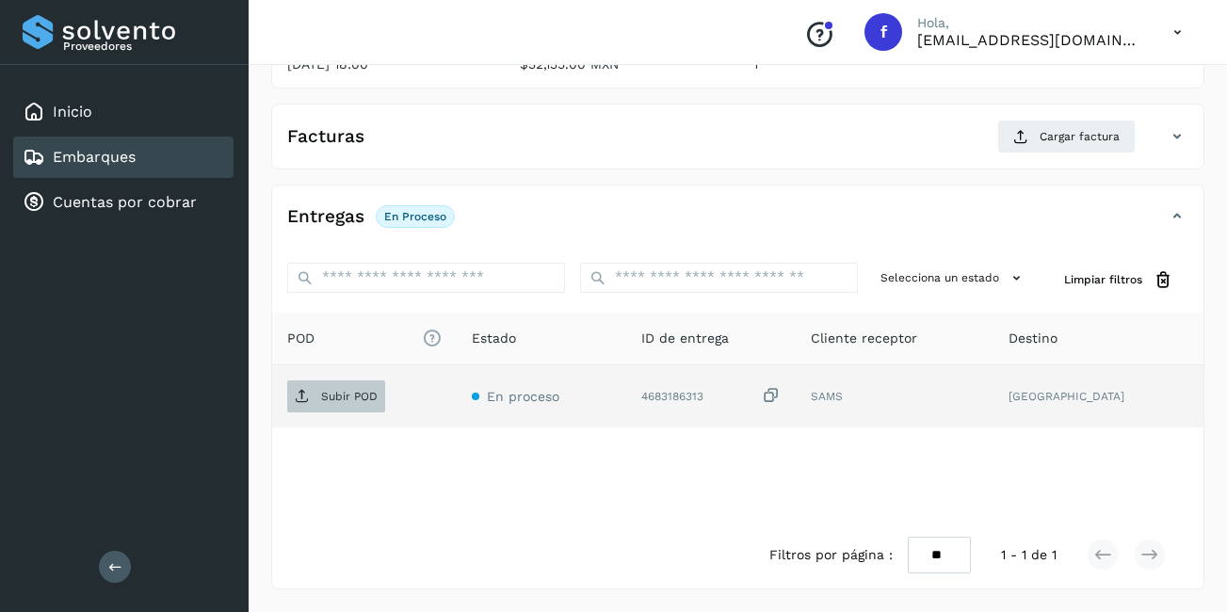
click at [334, 397] on p "Subir POD" at bounding box center [349, 396] width 56 height 13
